Goal: Navigation & Orientation: Find specific page/section

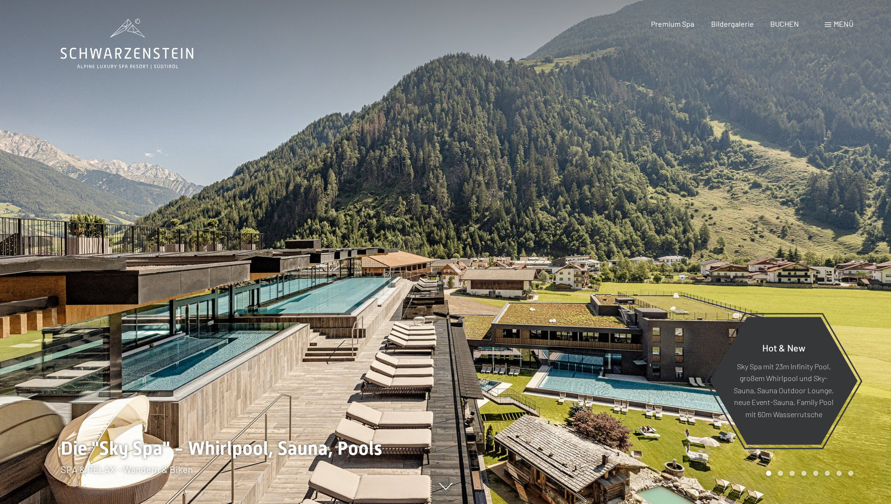
click at [840, 21] on span "Menü" at bounding box center [843, 23] width 20 height 9
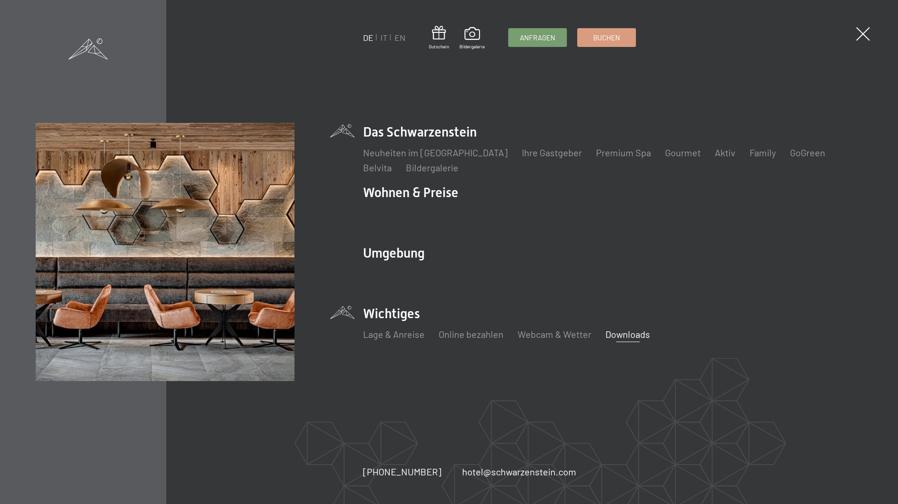
click at [623, 337] on link "Downloads" at bounding box center [627, 334] width 45 height 11
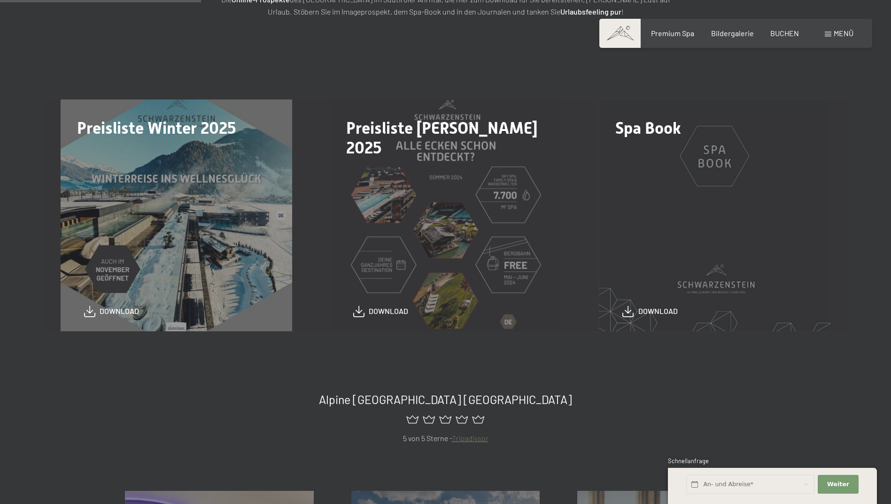
scroll to position [235, 0]
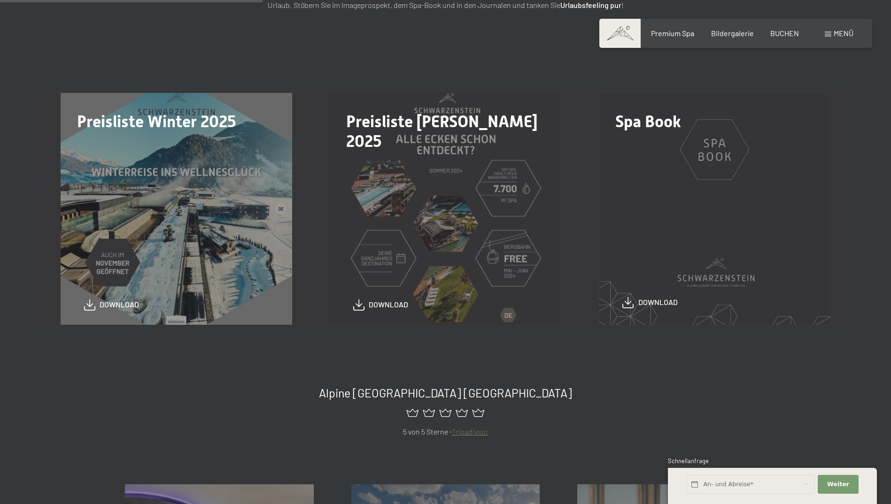
click at [651, 302] on span "download" at bounding box center [657, 302] width 39 height 10
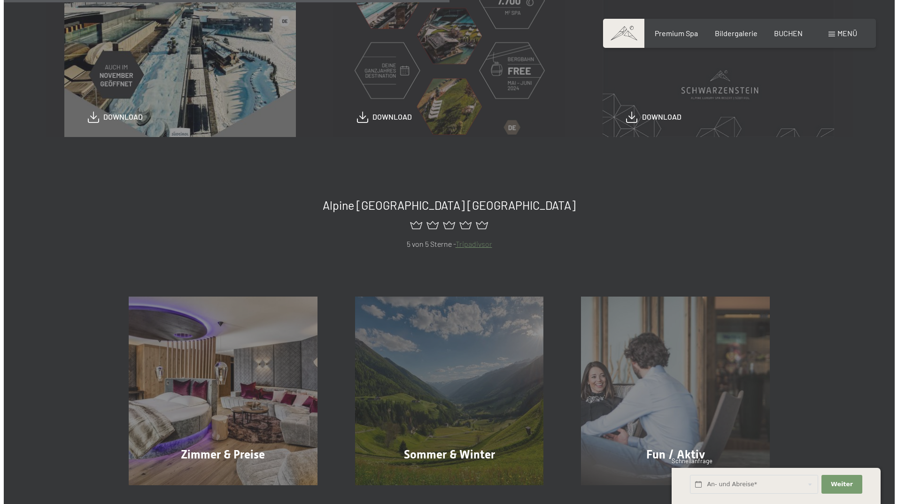
scroll to position [188, 0]
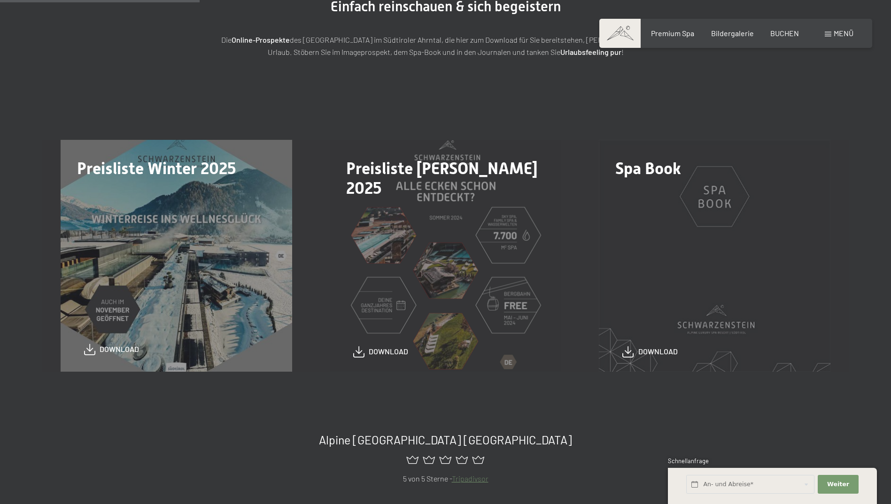
click at [131, 351] on span "download" at bounding box center [119, 349] width 39 height 10
click at [835, 34] on span "Menü" at bounding box center [843, 33] width 20 height 9
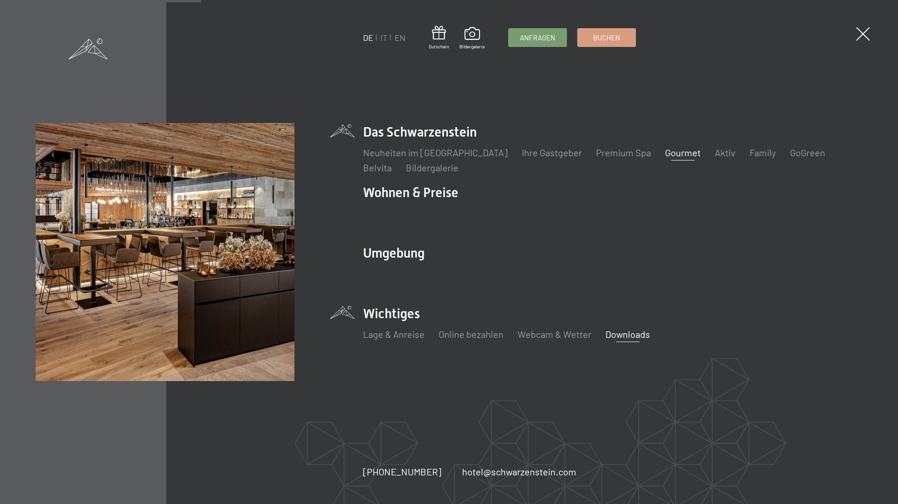
click at [665, 156] on link "Gourmet" at bounding box center [683, 152] width 36 height 11
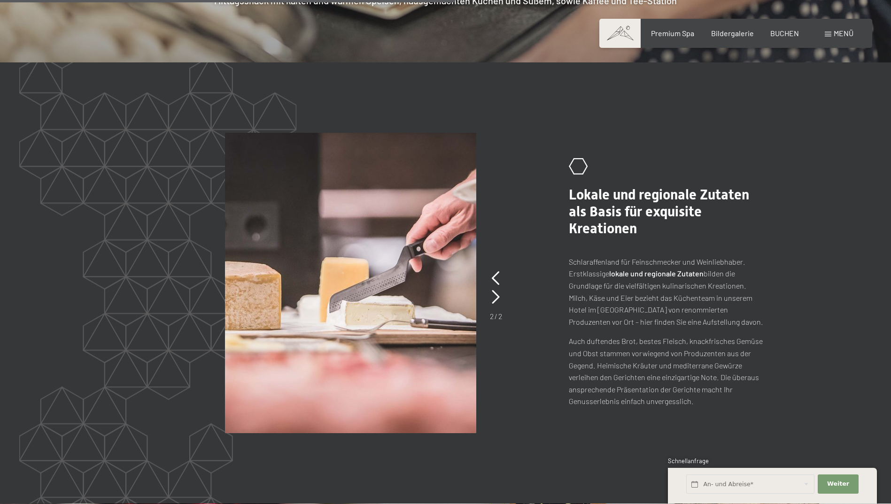
scroll to position [1972, 0]
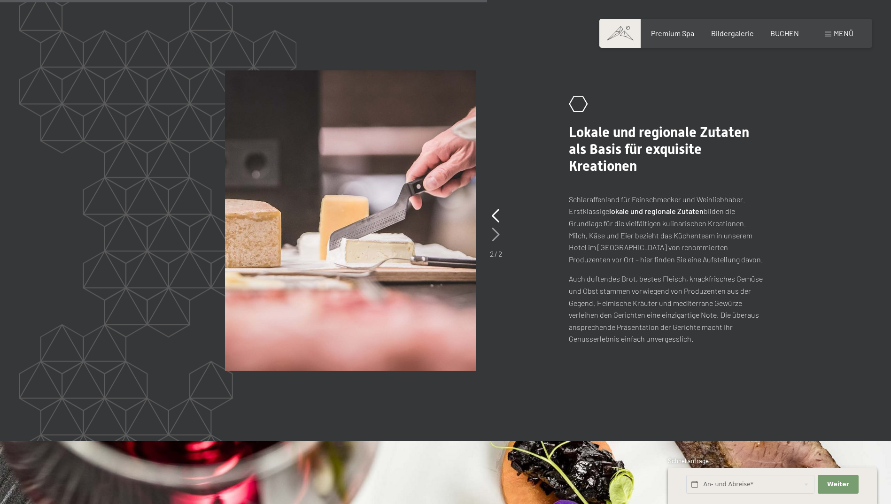
click at [494, 228] on icon at bounding box center [496, 235] width 8 height 14
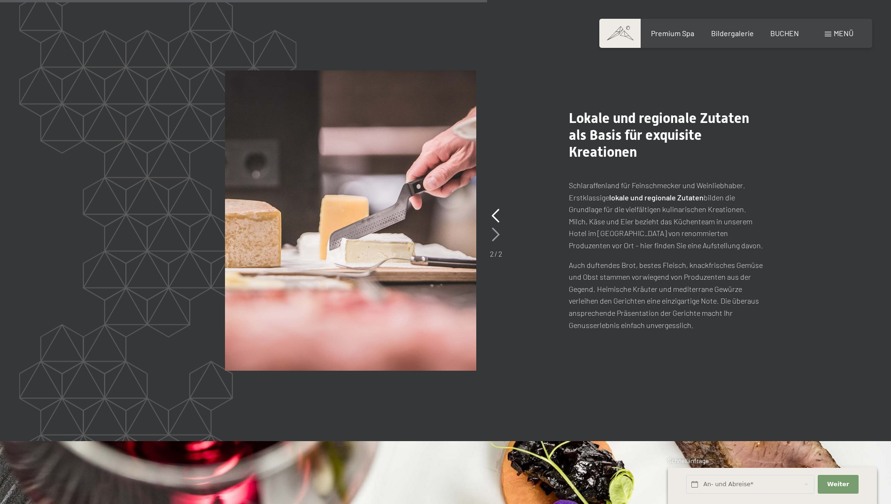
click at [494, 228] on icon at bounding box center [496, 235] width 8 height 14
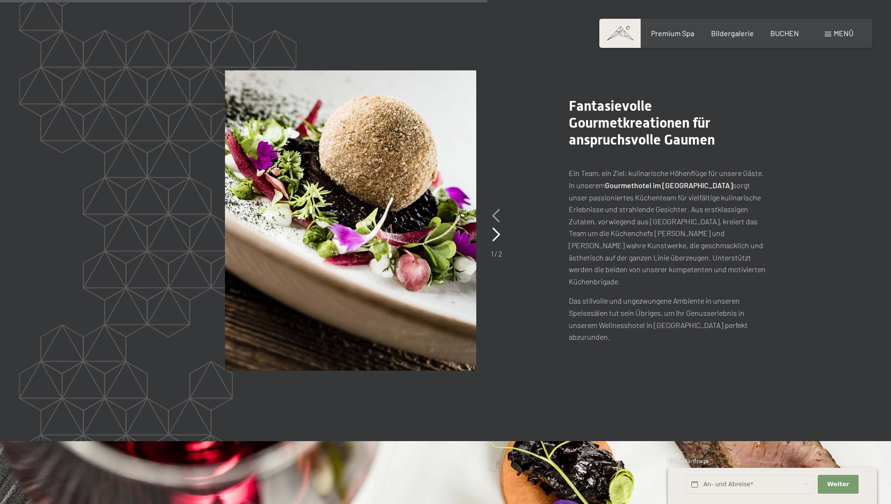
click at [498, 209] on icon at bounding box center [496, 216] width 8 height 14
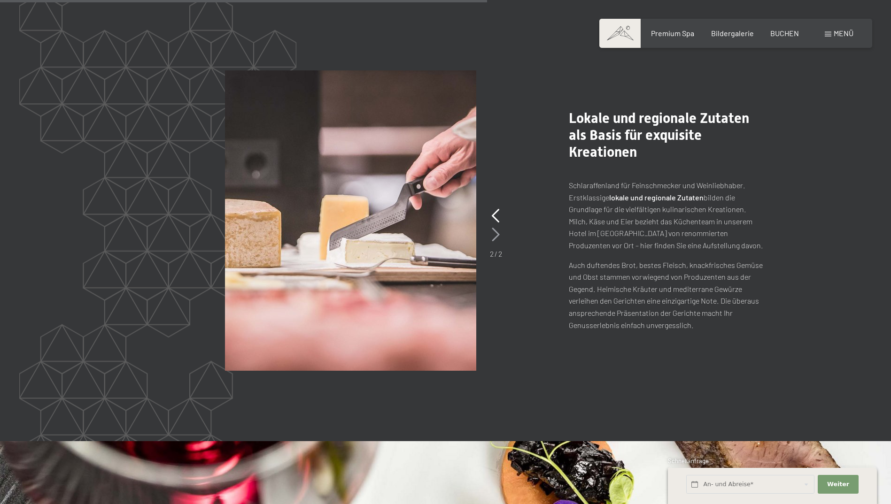
click at [495, 228] on icon at bounding box center [496, 235] width 8 height 14
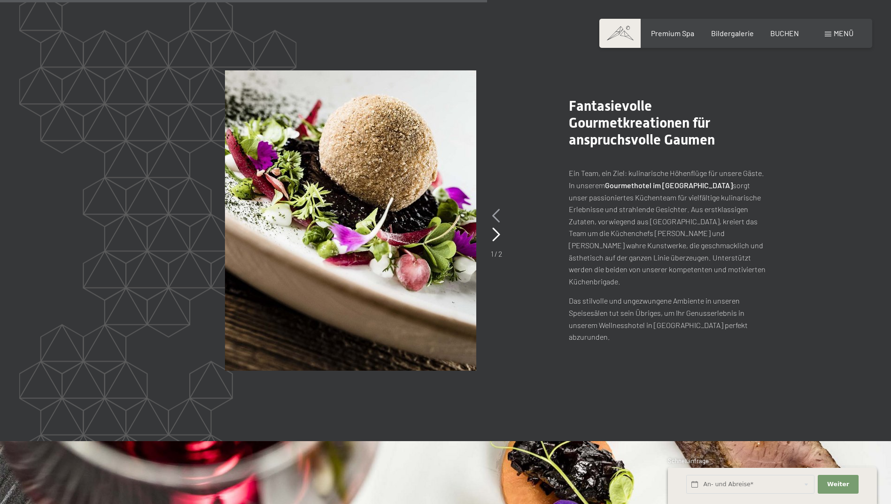
click at [494, 209] on icon at bounding box center [496, 216] width 8 height 14
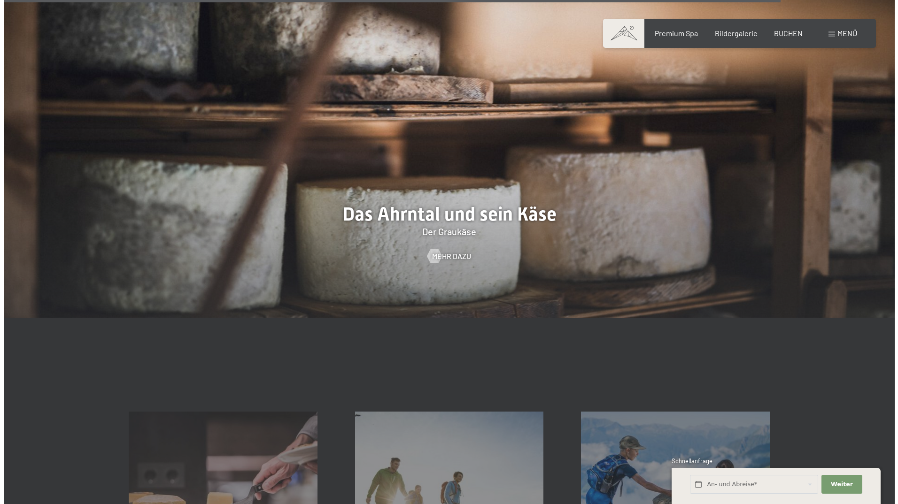
scroll to position [3145, 0]
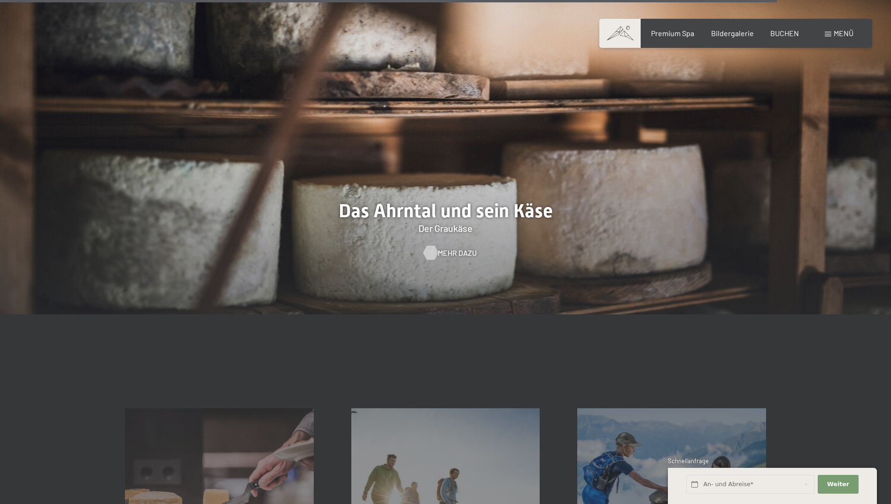
click at [453, 248] on span "Mehr dazu" at bounding box center [457, 253] width 39 height 10
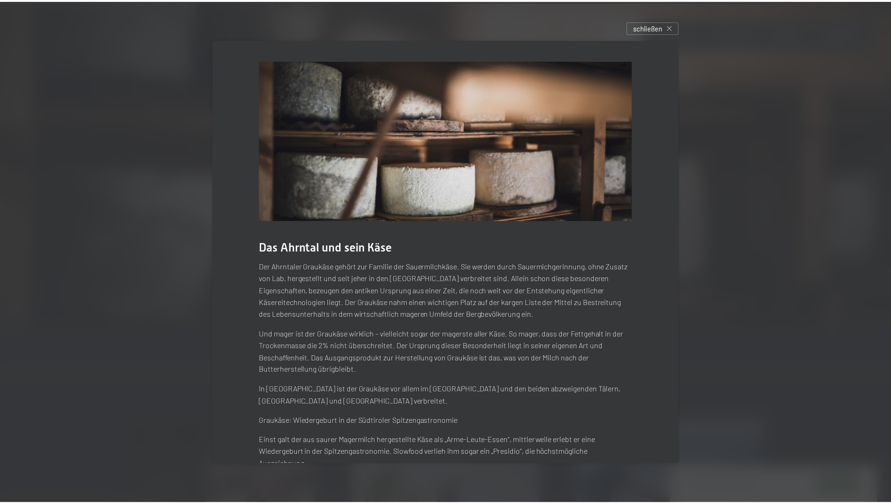
scroll to position [27, 0]
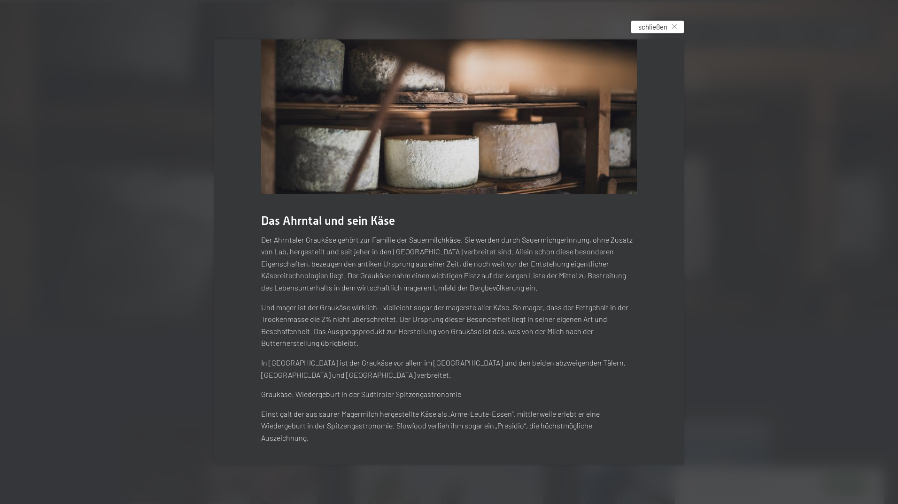
click at [653, 29] on span "schließen" at bounding box center [652, 27] width 29 height 10
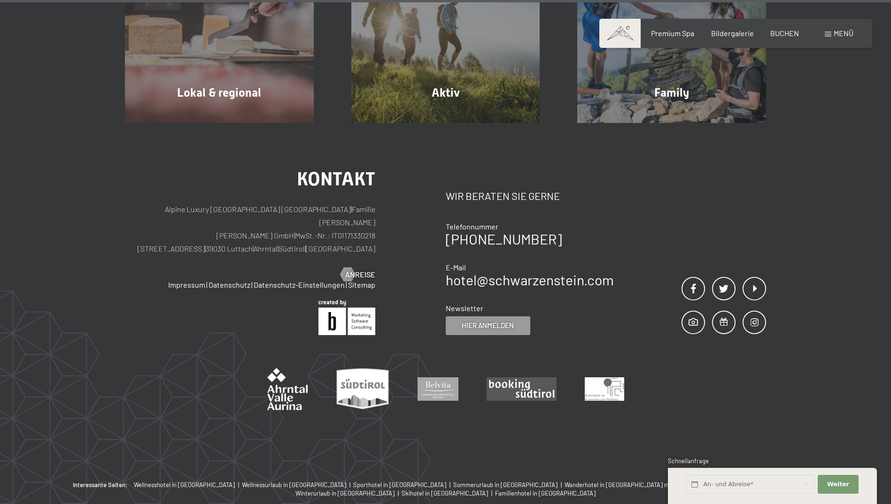
scroll to position [3650, 0]
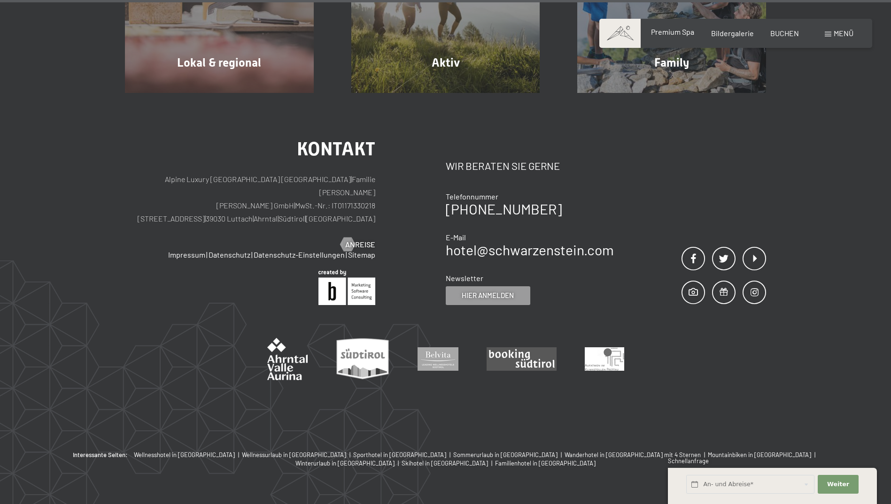
click at [679, 31] on span "Premium Spa" at bounding box center [672, 31] width 43 height 9
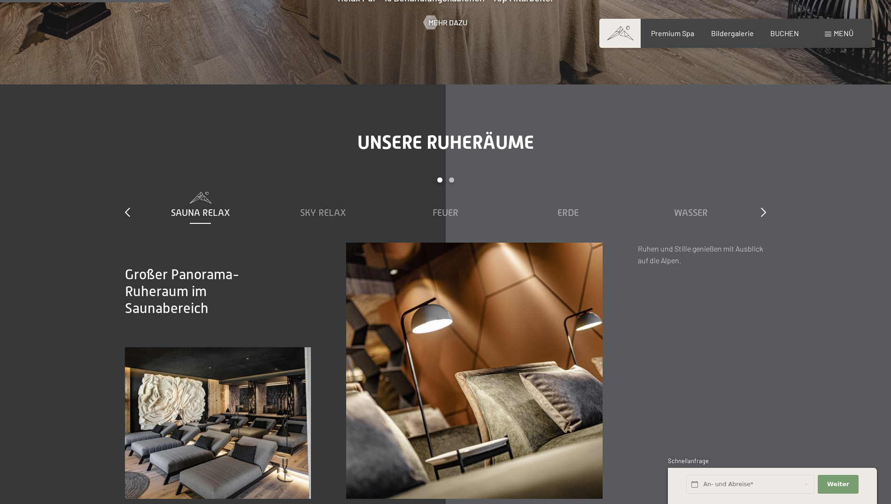
scroll to position [1455, 0]
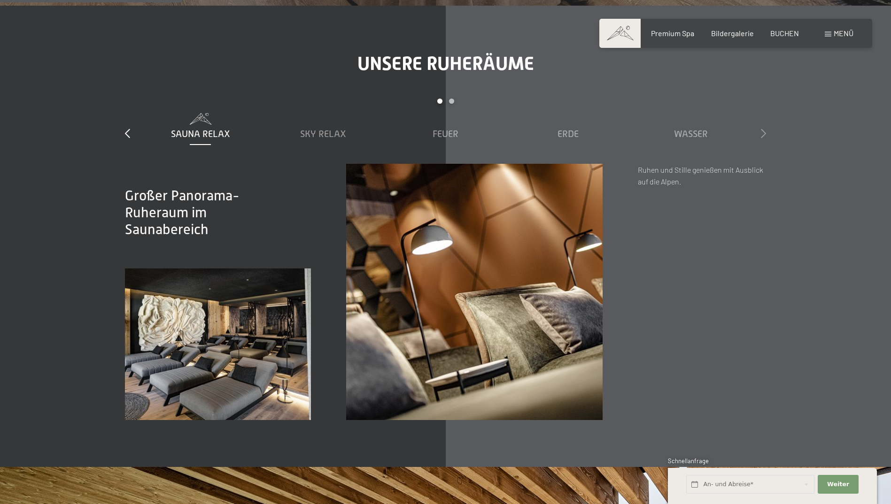
click at [762, 136] on icon at bounding box center [763, 133] width 5 height 9
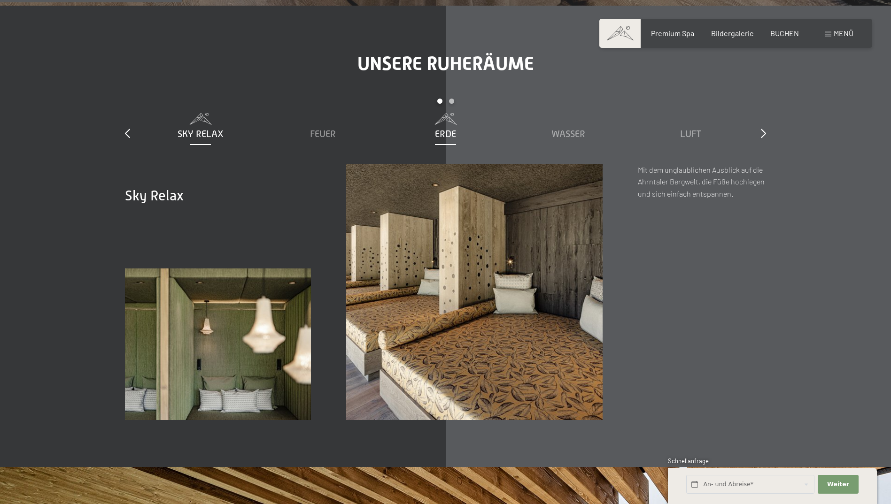
click at [447, 131] on span "Erde" at bounding box center [445, 134] width 21 height 10
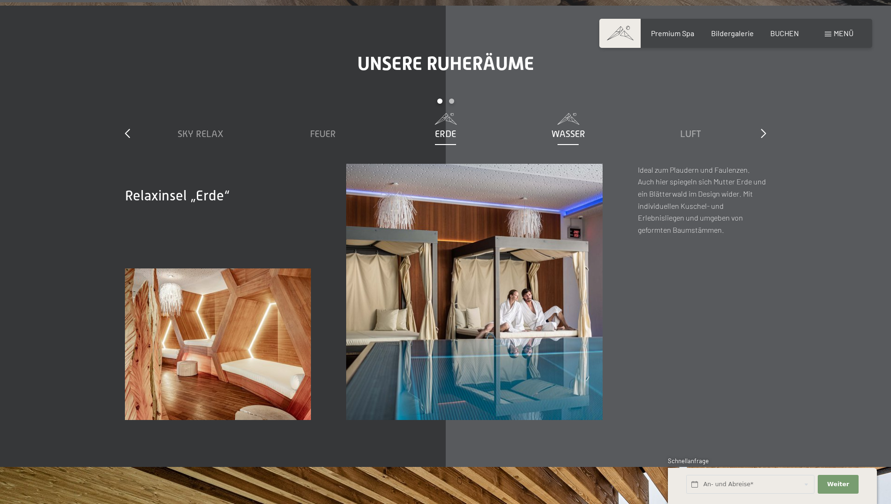
click at [571, 133] on span "Wasser" at bounding box center [568, 134] width 34 height 10
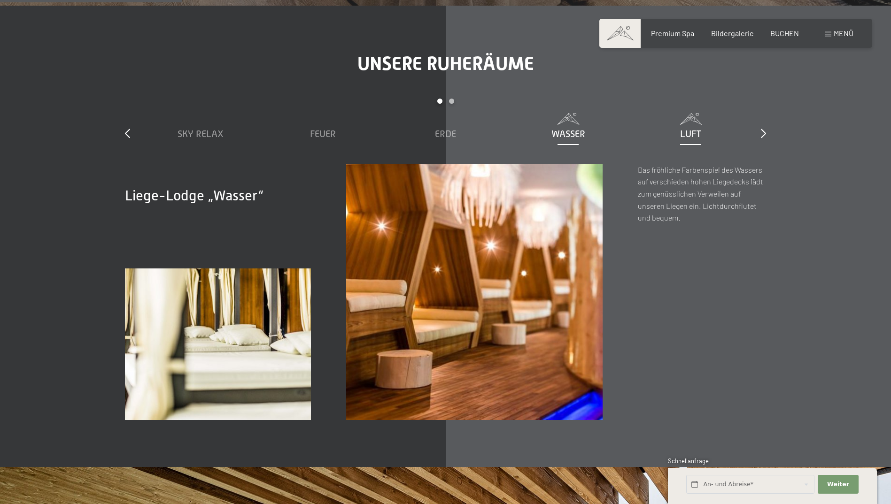
click at [690, 136] on span "Luft" at bounding box center [690, 134] width 21 height 10
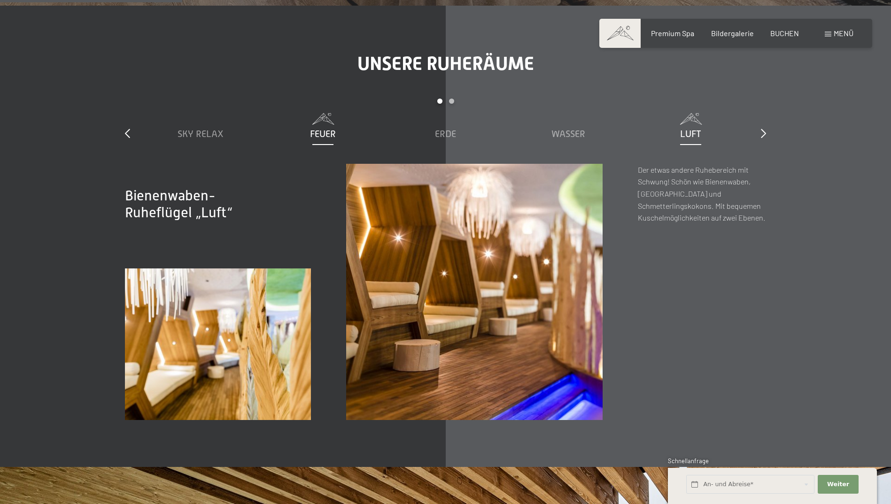
click at [316, 132] on span "Feuer" at bounding box center [323, 134] width 26 height 10
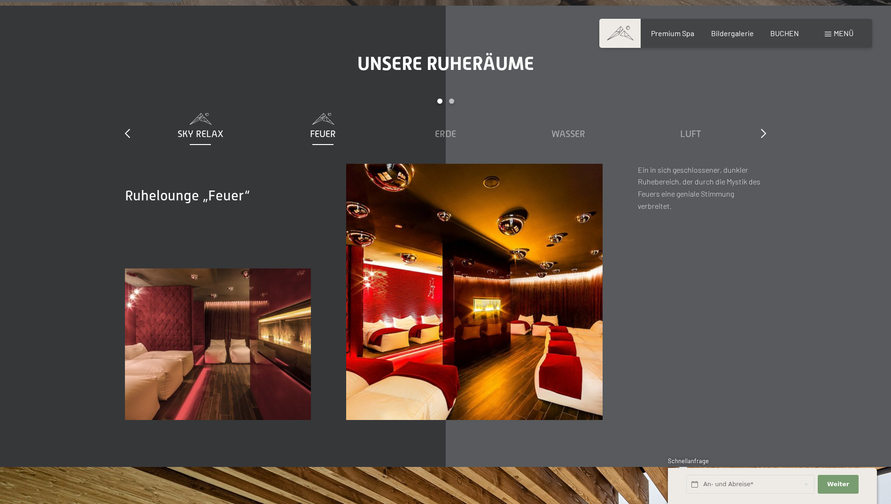
click at [187, 138] on span "Sky Relax" at bounding box center [200, 134] width 46 height 10
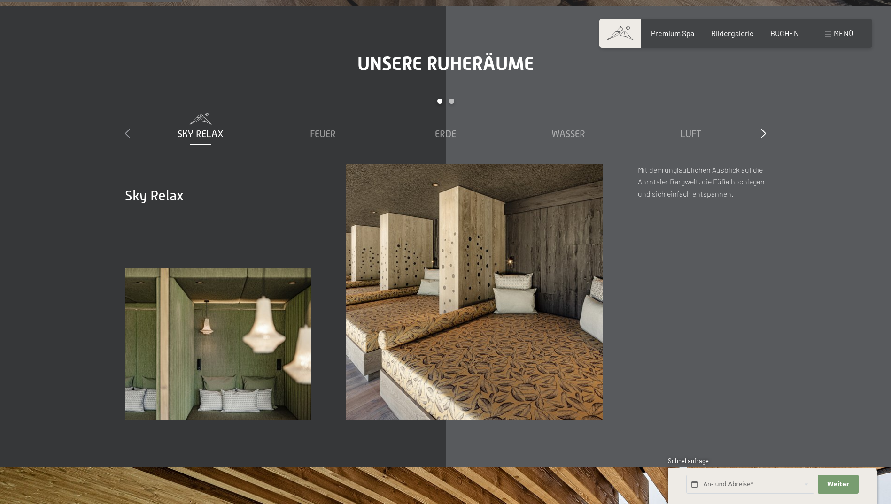
click at [126, 134] on icon at bounding box center [127, 133] width 5 height 9
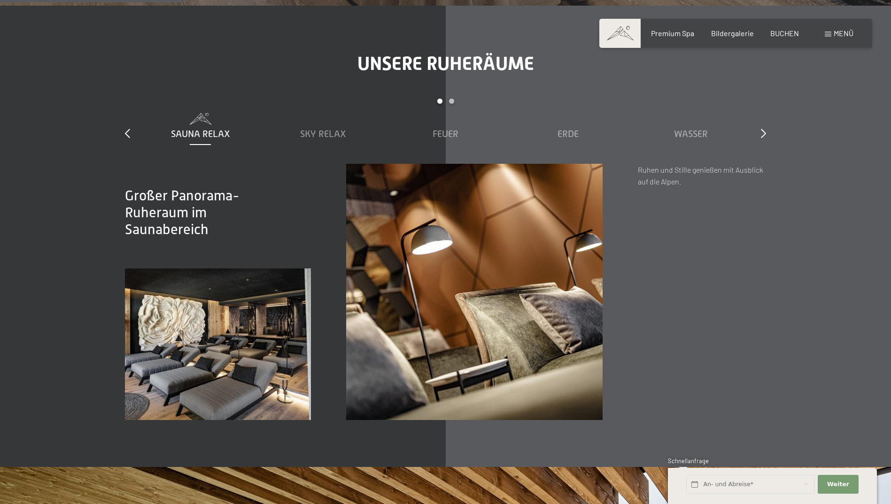
click at [185, 137] on span "Sauna Relax" at bounding box center [200, 134] width 59 height 10
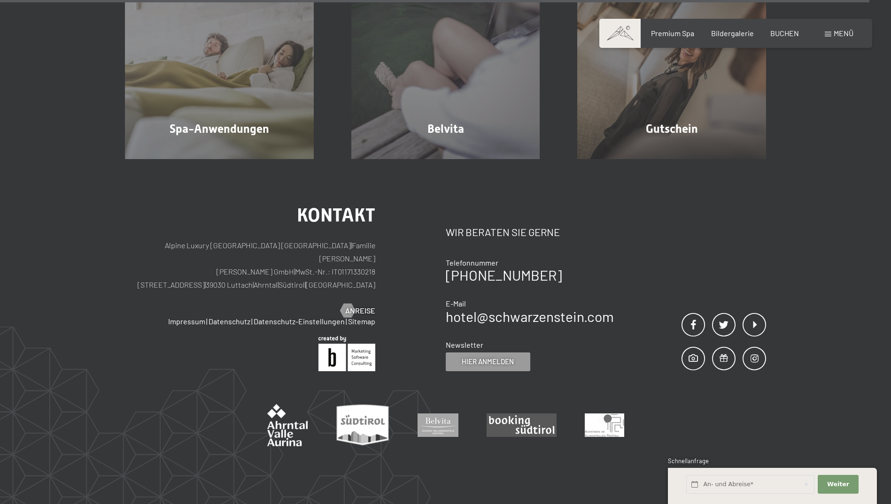
scroll to position [6159, 0]
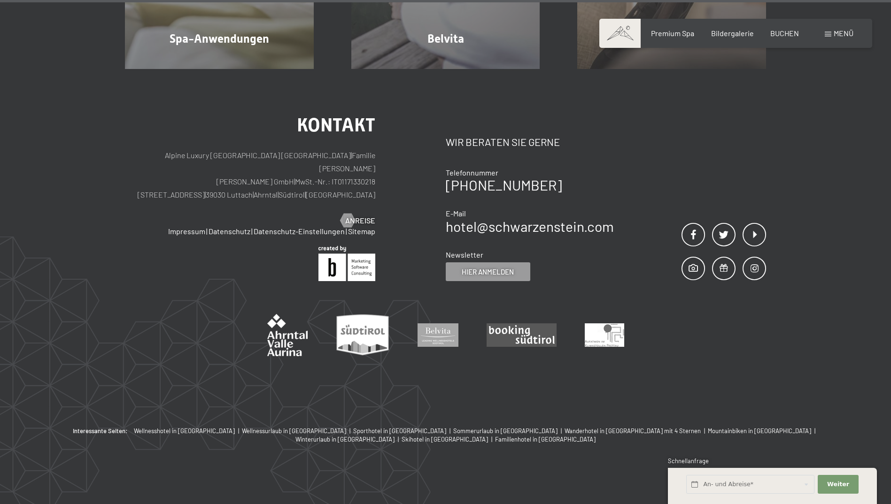
click at [836, 36] on span "Menü" at bounding box center [843, 33] width 20 height 9
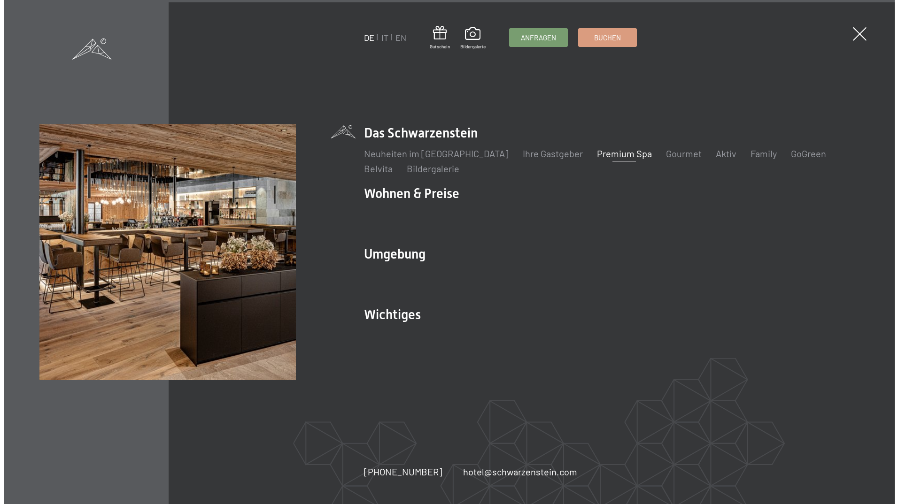
scroll to position [6175, 0]
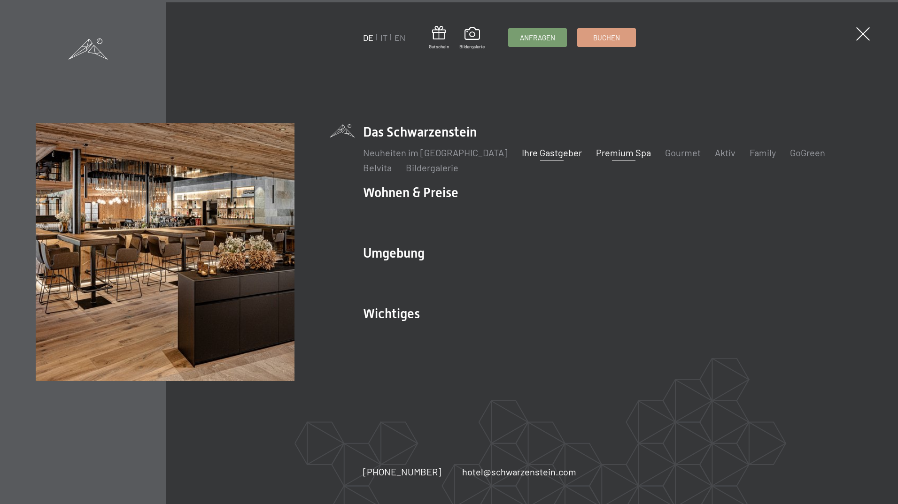
click at [541, 154] on link "Ihre Gastgeber" at bounding box center [552, 152] width 60 height 11
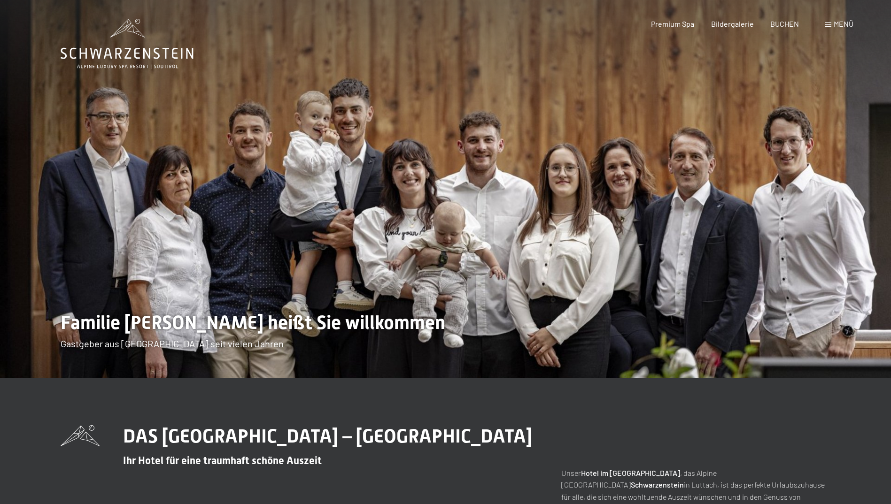
click at [830, 24] on span at bounding box center [827, 25] width 7 height 5
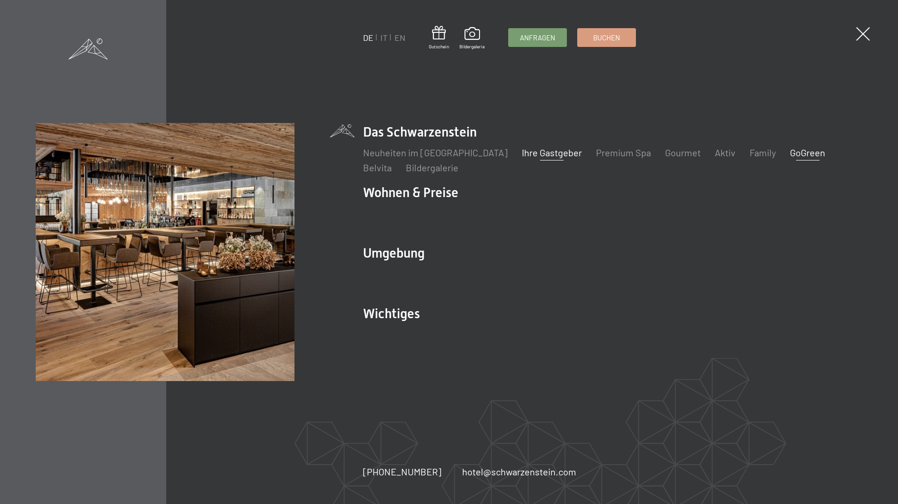
click at [791, 154] on link "GoGreen" at bounding box center [807, 152] width 35 height 11
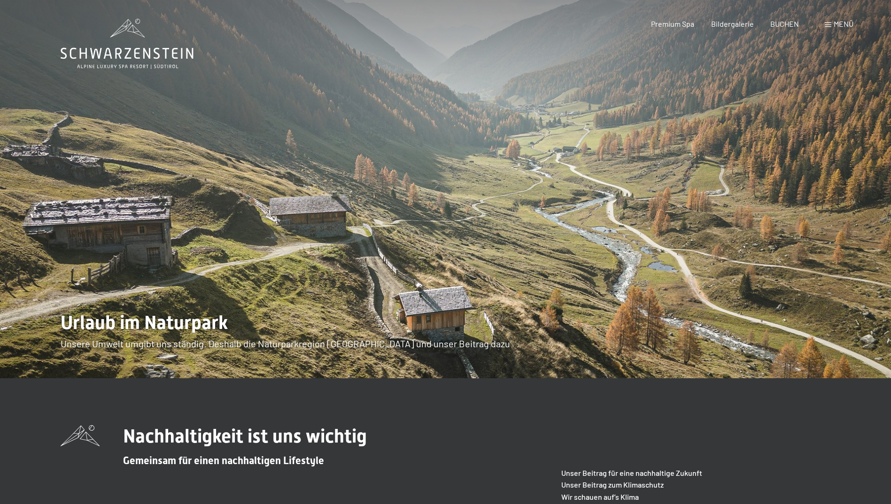
click at [836, 19] on span "Menü" at bounding box center [843, 23] width 20 height 9
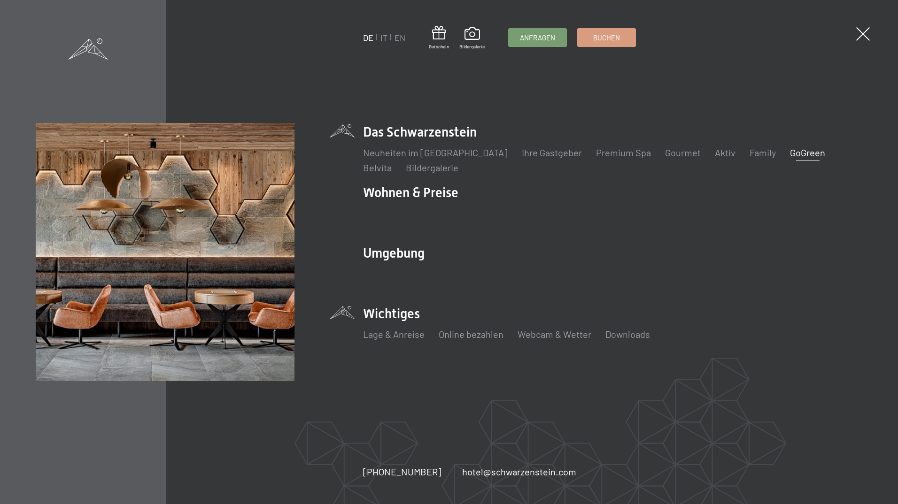
click at [369, 315] on li "Wichtiges Lage & Anreise Online bezahlen Webcam & Wetter Downloads" at bounding box center [612, 328] width 499 height 46
click at [404, 337] on link "Lage & Anreise" at bounding box center [393, 334] width 61 height 11
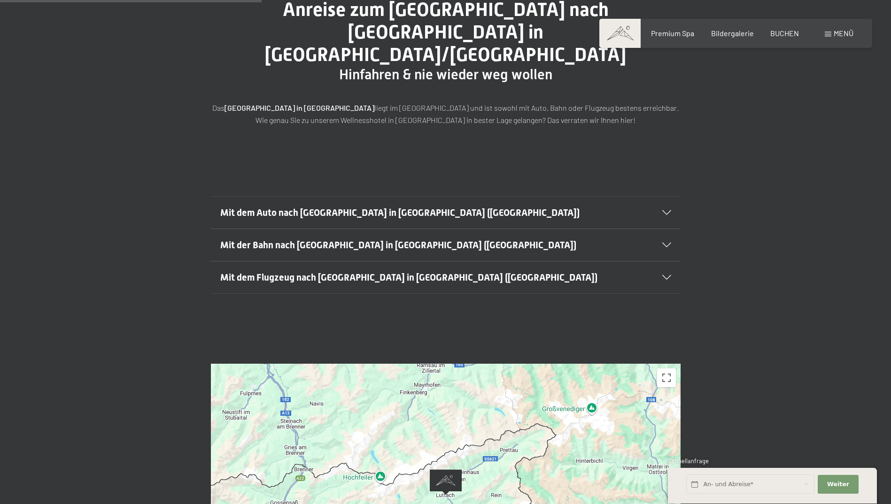
scroll to position [282, 0]
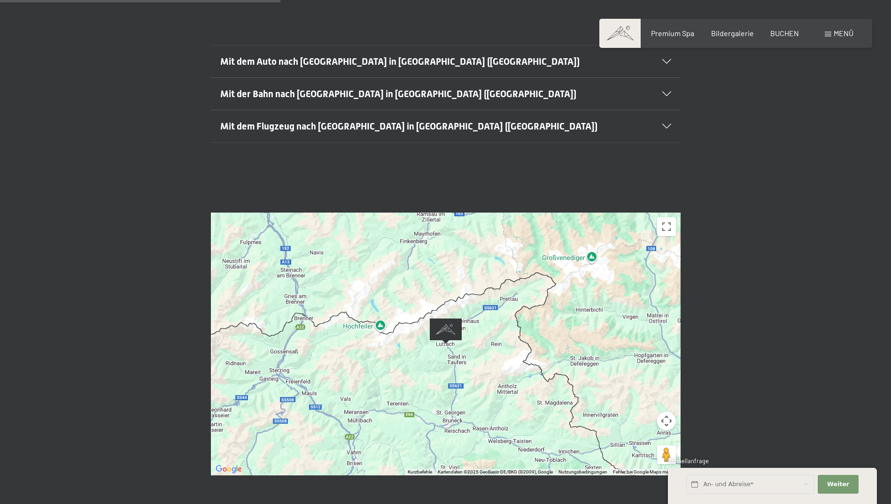
click at [666, 412] on button "Kamerasteuerung für die Karte" at bounding box center [666, 421] width 19 height 19
click at [621, 388] on button "Nach oben" at bounding box center [619, 397] width 19 height 19
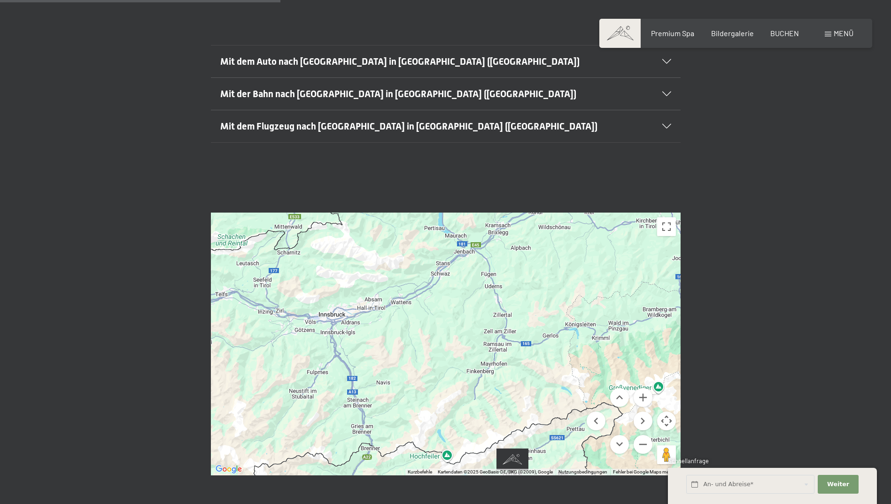
drag, startPoint x: 394, startPoint y: 315, endPoint x: 465, endPoint y: 314, distance: 70.9
click at [465, 314] on div at bounding box center [445, 344] width 469 height 263
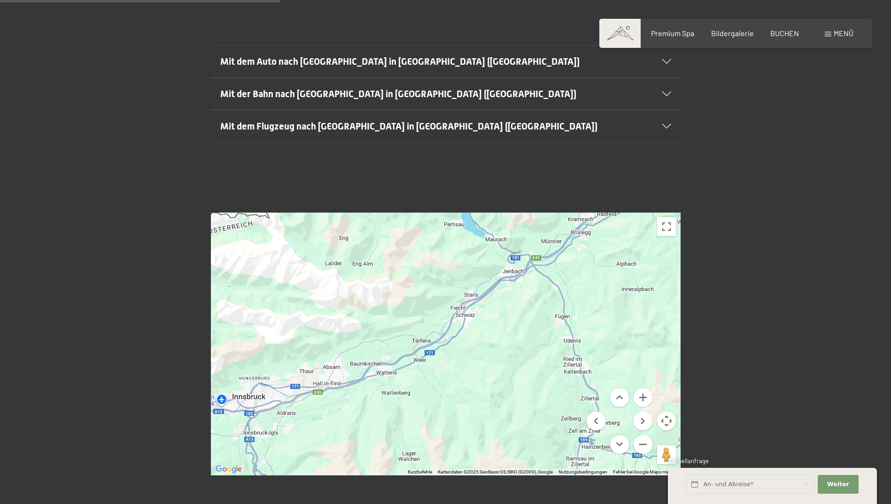
drag, startPoint x: 461, startPoint y: 244, endPoint x: 473, endPoint y: 336, distance: 93.3
click at [473, 336] on div at bounding box center [445, 344] width 469 height 263
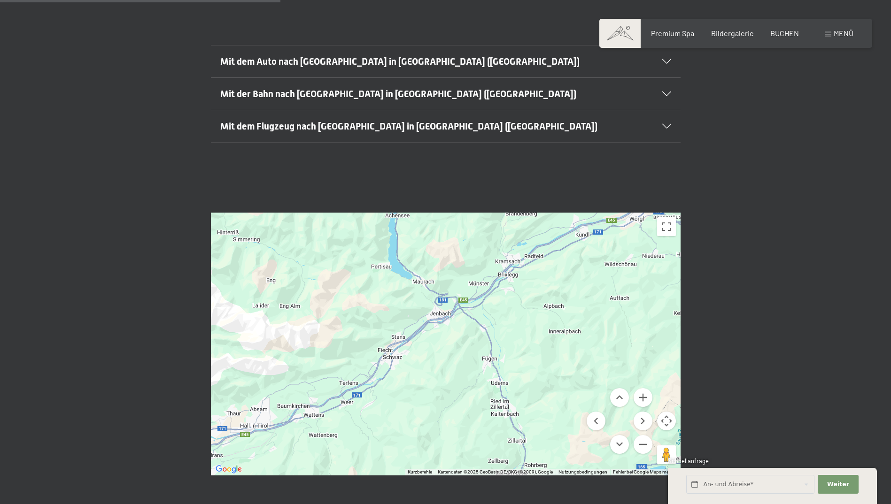
drag, startPoint x: 498, startPoint y: 292, endPoint x: 427, endPoint y: 353, distance: 93.8
click at [427, 353] on div at bounding box center [445, 344] width 469 height 263
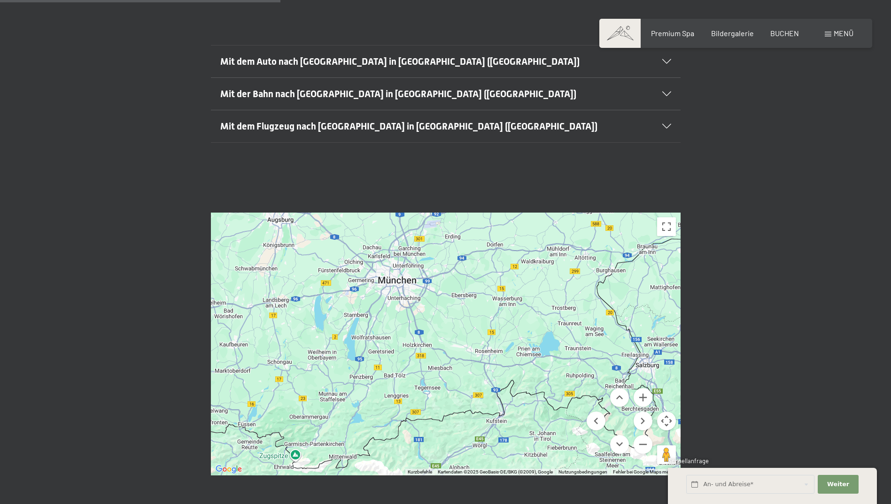
drag, startPoint x: 431, startPoint y: 352, endPoint x: 428, endPoint y: 463, distance: 111.3
click at [428, 463] on div "← Nach links → Nach rechts ↑ Nach oben ↓ Nach unten + Heranzoomen - Herauszoome…" at bounding box center [445, 343] width 891 height 333
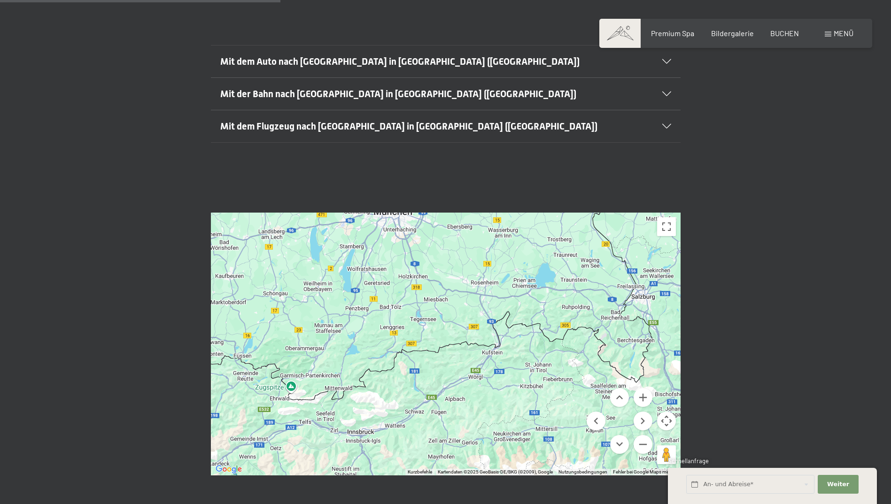
drag, startPoint x: 425, startPoint y: 335, endPoint x: 422, endPoint y: 227, distance: 108.0
click at [422, 227] on div at bounding box center [445, 344] width 469 height 263
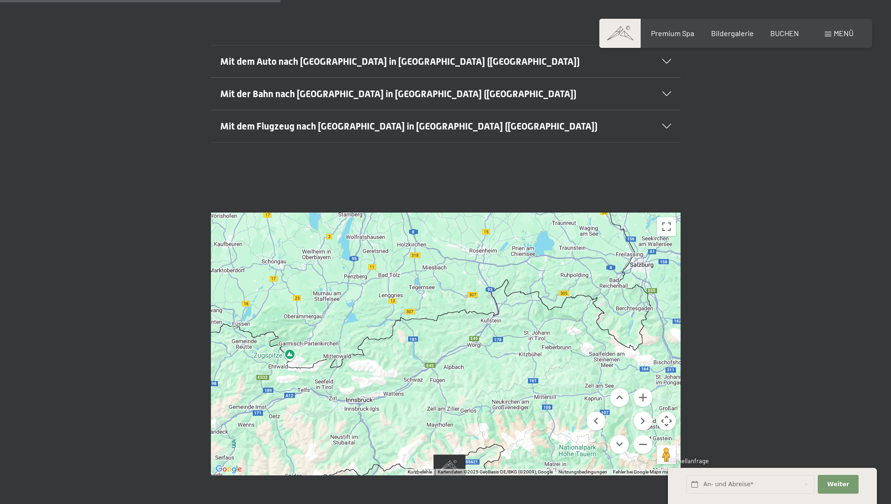
drag, startPoint x: 423, startPoint y: 284, endPoint x: 414, endPoint y: 238, distance: 47.0
click at [414, 238] on div at bounding box center [445, 344] width 469 height 263
